Goal: Information Seeking & Learning: Compare options

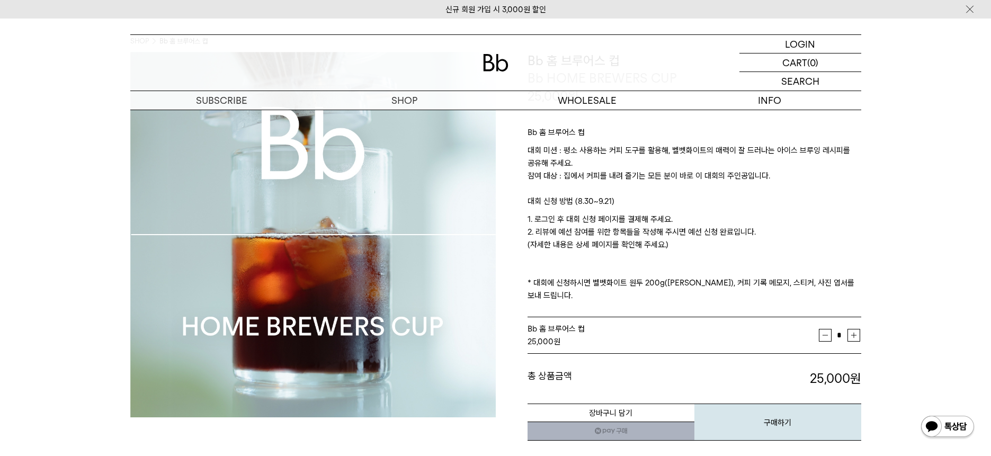
scroll to position [60, 0]
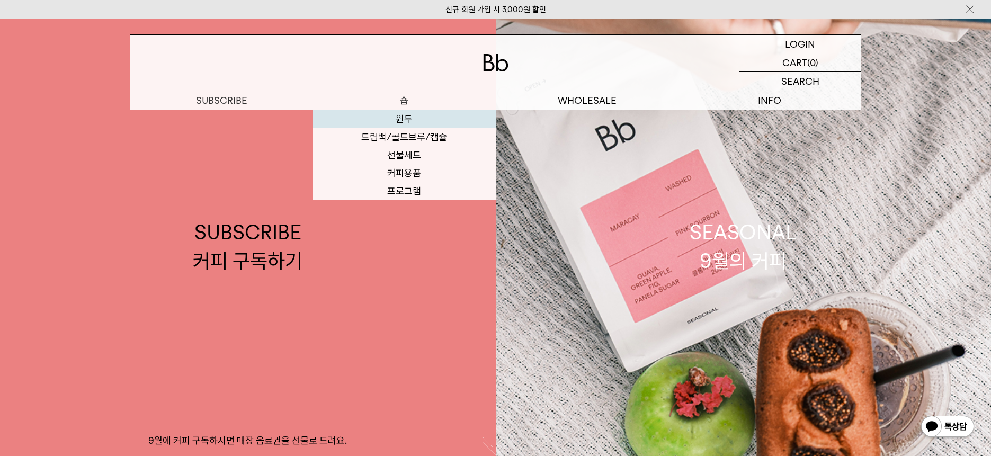
click at [404, 120] on link "원두" at bounding box center [404, 119] width 183 height 18
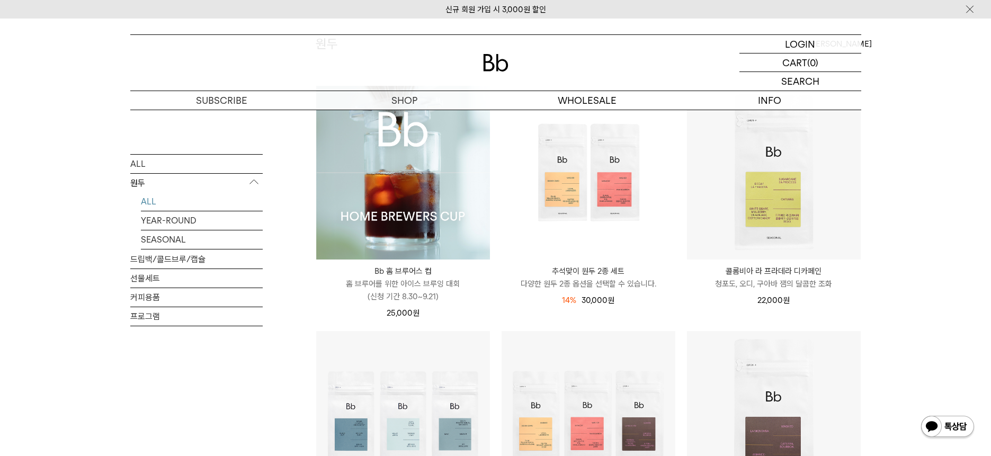
scroll to position [102, 0]
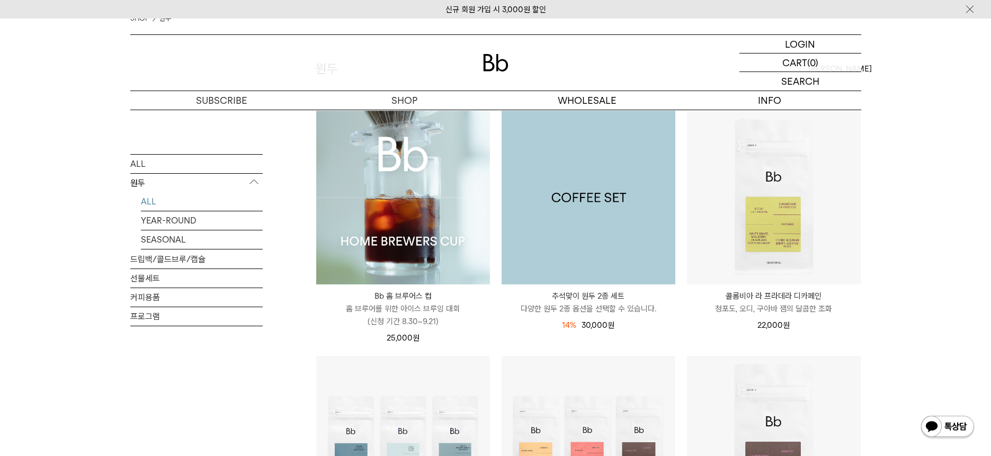
click at [610, 225] on img at bounding box center [589, 198] width 174 height 174
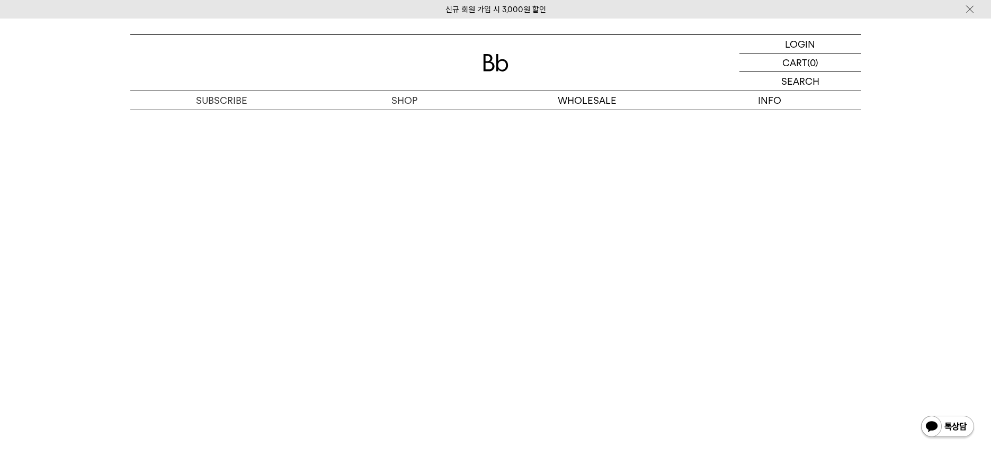
scroll to position [1660, 0]
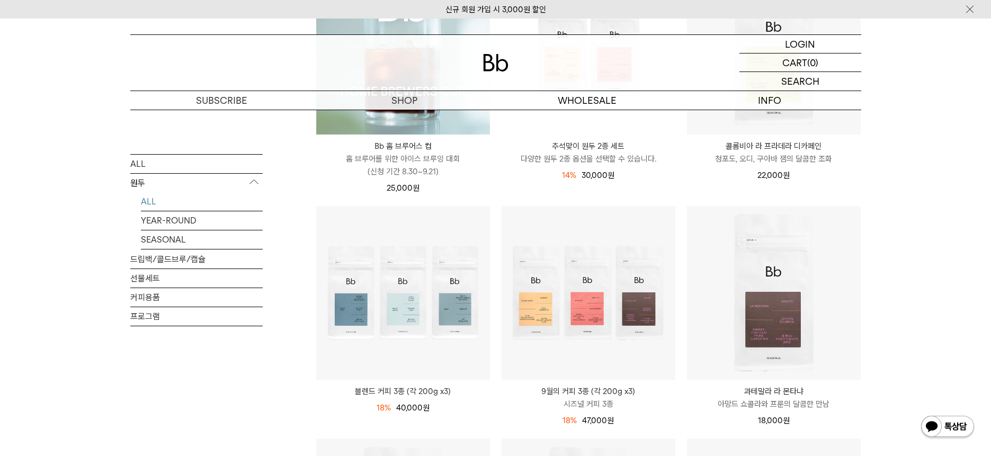
scroll to position [264, 0]
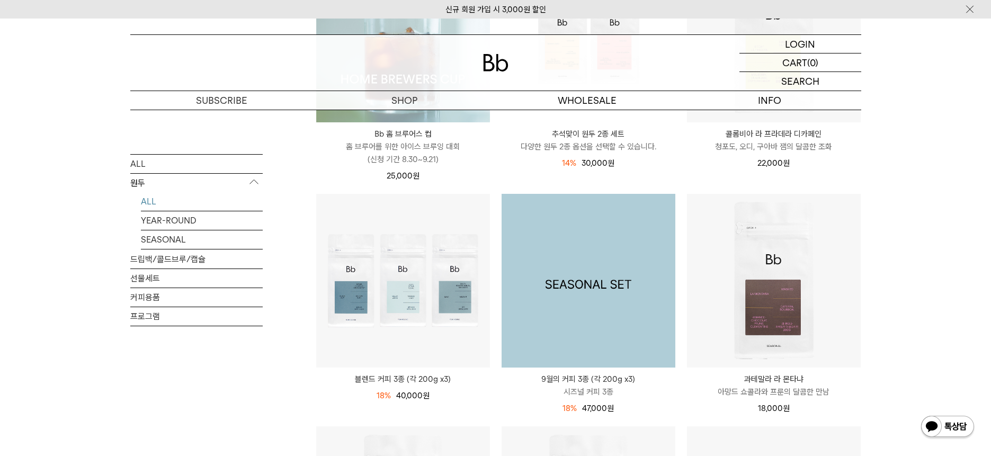
click at [578, 291] on img at bounding box center [589, 281] width 174 height 174
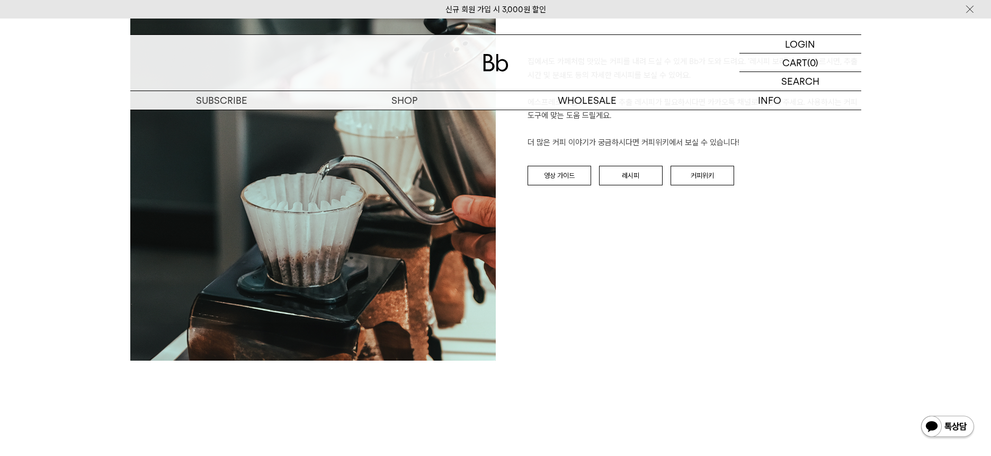
scroll to position [2113, 0]
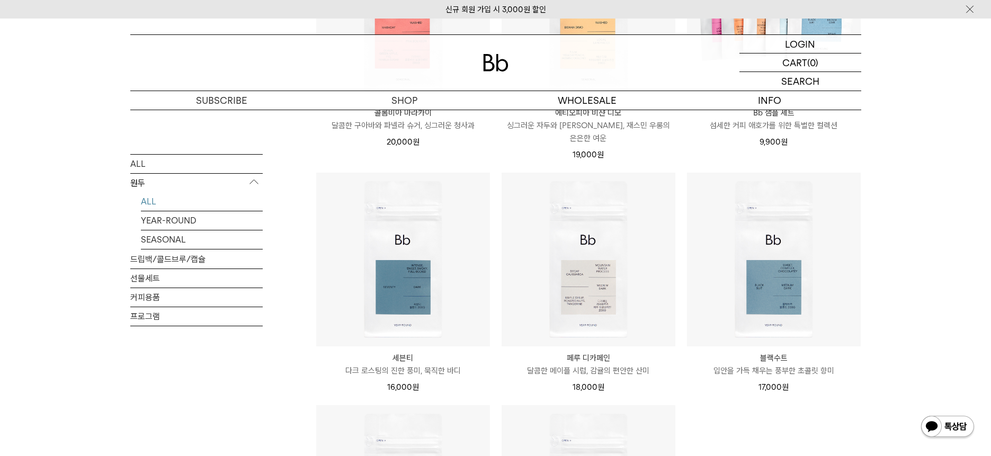
scroll to position [761, 0]
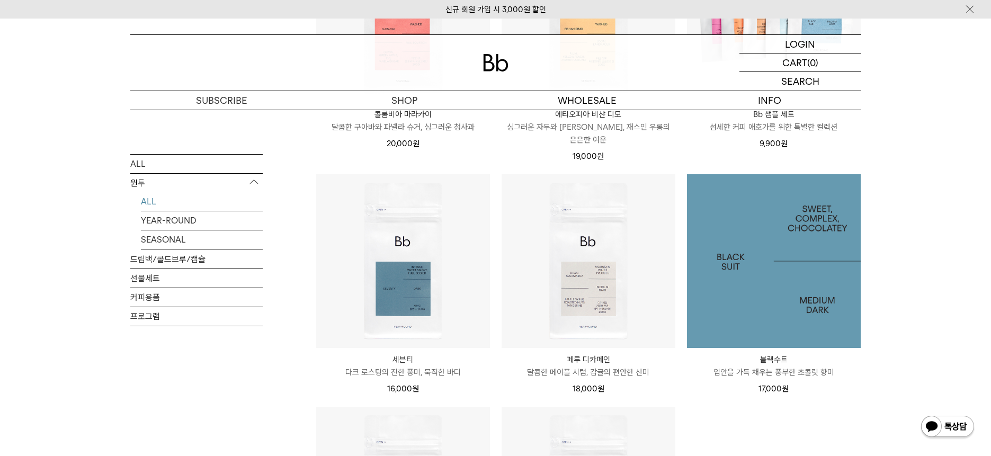
click at [743, 271] on img at bounding box center [774, 261] width 174 height 174
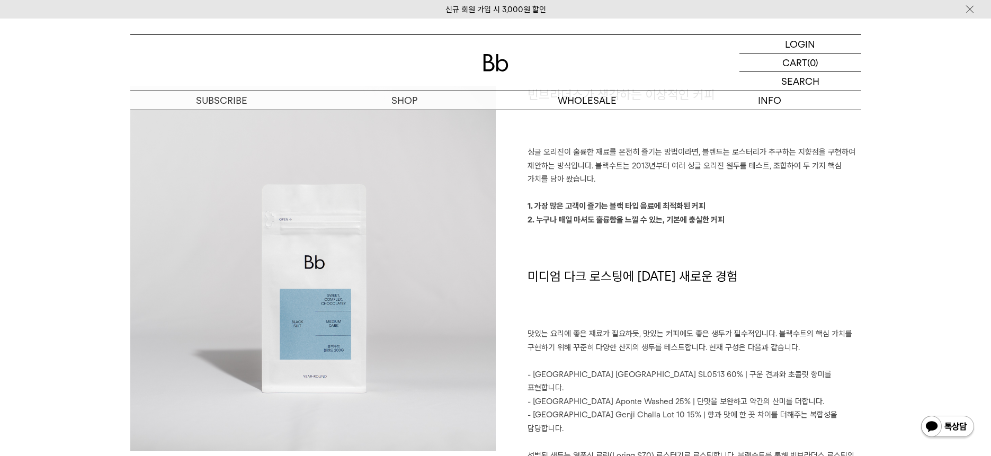
scroll to position [764, 0]
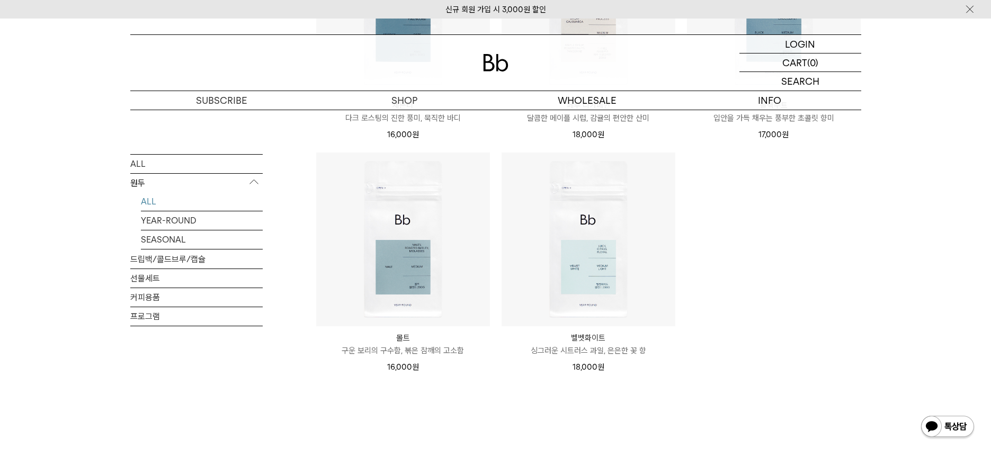
scroll to position [1017, 0]
click at [146, 297] on link "커피용품" at bounding box center [196, 297] width 132 height 19
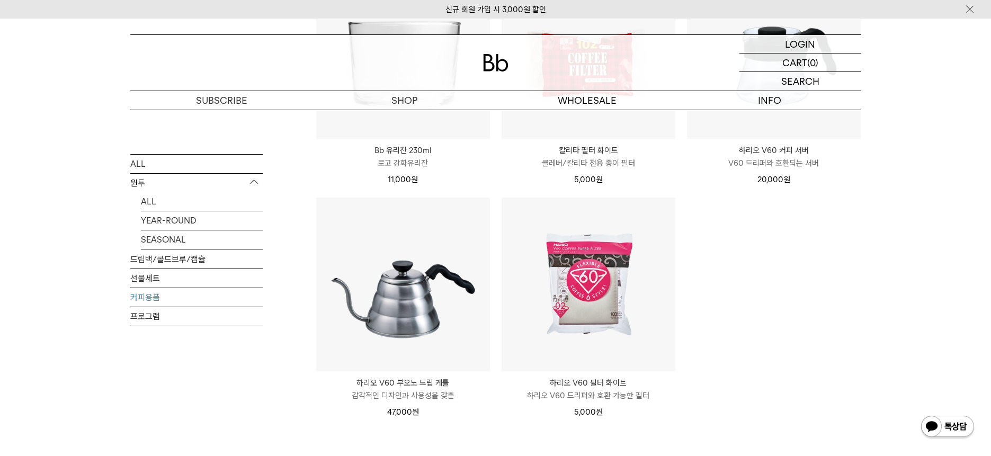
scroll to position [267, 0]
